Goal: Transaction & Acquisition: Purchase product/service

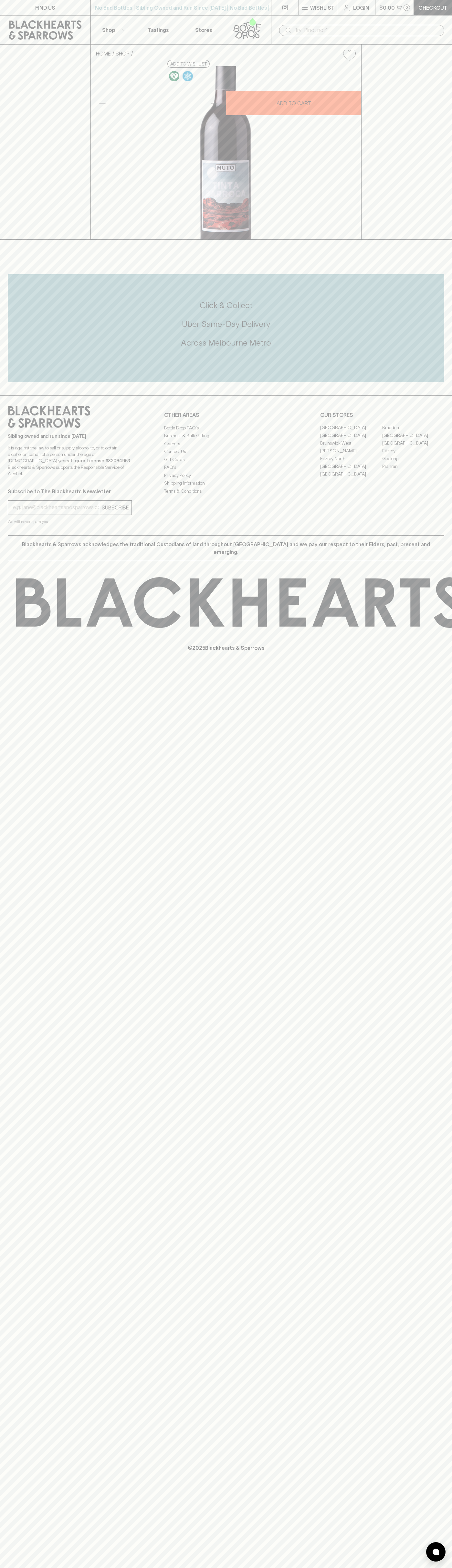
click at [450, 206] on div "HOME SHOP Muto Tinta Barroca 2022 $24.00 Add to wishlist 10% discount when purc…" at bounding box center [226, 142] width 452 height 195
click at [432, 1567] on html "FIND US | No Bad Bottles | Sibling Owned and Run Since 2006 | No Bad Bottles | …" at bounding box center [226, 784] width 452 height 1568
click at [9, 1505] on div "FIND US | No Bad Bottles | Sibling Owned and Run Since 2006 | No Bad Bottles | …" at bounding box center [226, 784] width 452 height 1568
